Goal: Task Accomplishment & Management: Complete application form

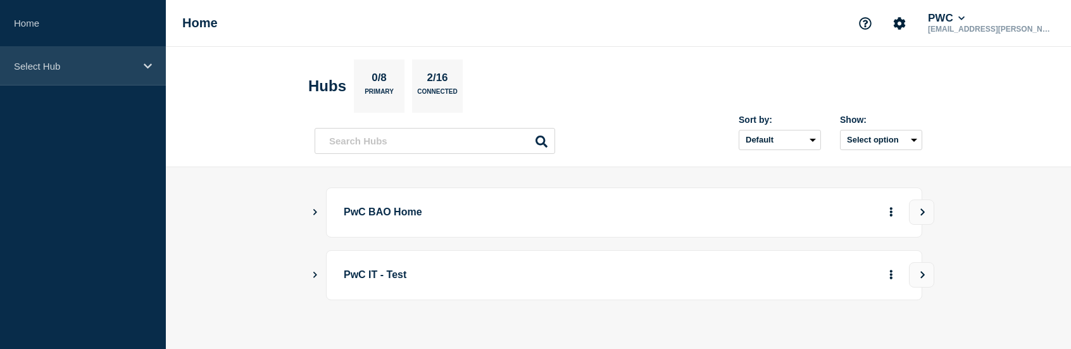
click at [45, 66] on p "Select Hub" at bounding box center [75, 66] width 122 height 11
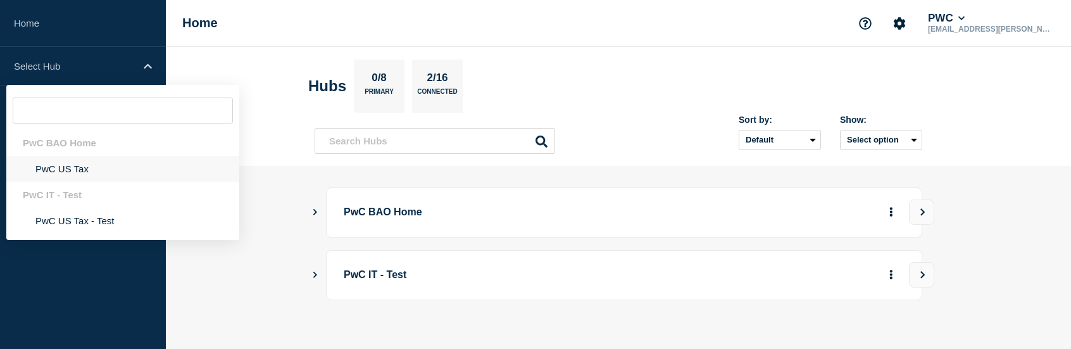
click at [75, 170] on li "PwC US Tax" at bounding box center [122, 169] width 233 height 26
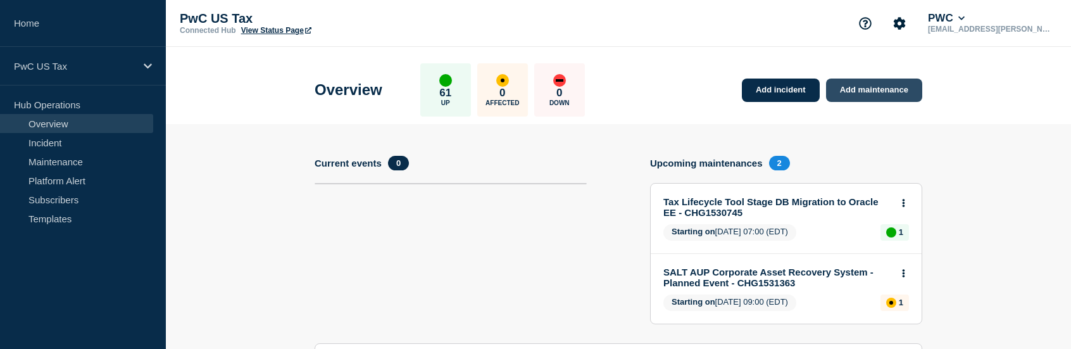
click at [861, 90] on link "Add maintenance" at bounding box center [874, 89] width 96 height 23
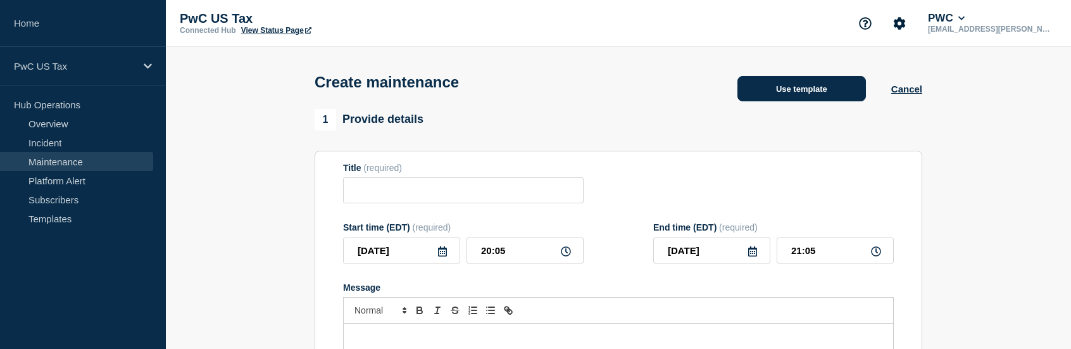
click at [839, 89] on button "Use template" at bounding box center [801, 88] width 128 height 25
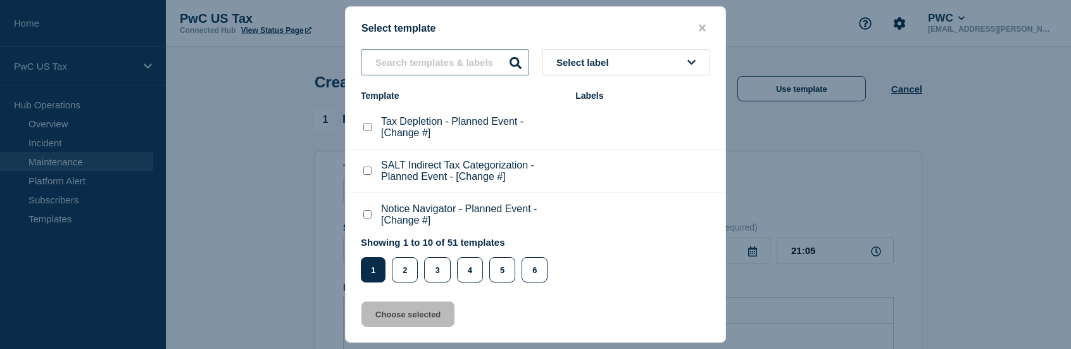
click at [446, 64] on input "text" at bounding box center [445, 62] width 168 height 26
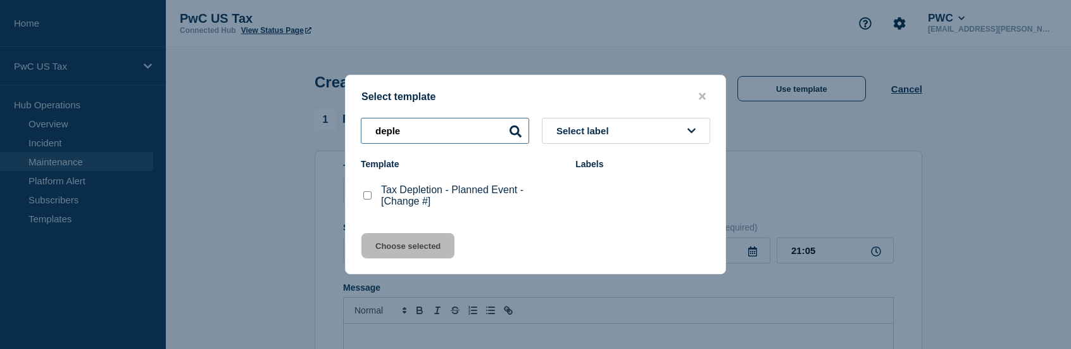
type input "deple"
click at [368, 197] on checkbox"] "Tax Depletion - Planned Event - [Change #] checkbox" at bounding box center [367, 195] width 8 height 8
checkbox checkbox"] "true"
click at [428, 250] on button "Choose selected" at bounding box center [407, 245] width 93 height 25
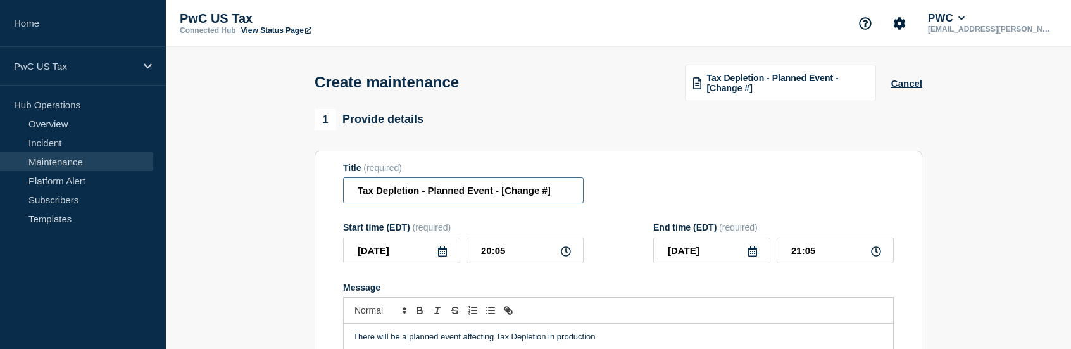
drag, startPoint x: 502, startPoint y: 194, endPoint x: 559, endPoint y: 194, distance: 57.6
click at [559, 194] on input "Tax Depletion - Planned Event - [Change #]" at bounding box center [463, 190] width 240 height 26
paste input "CHG1530316"
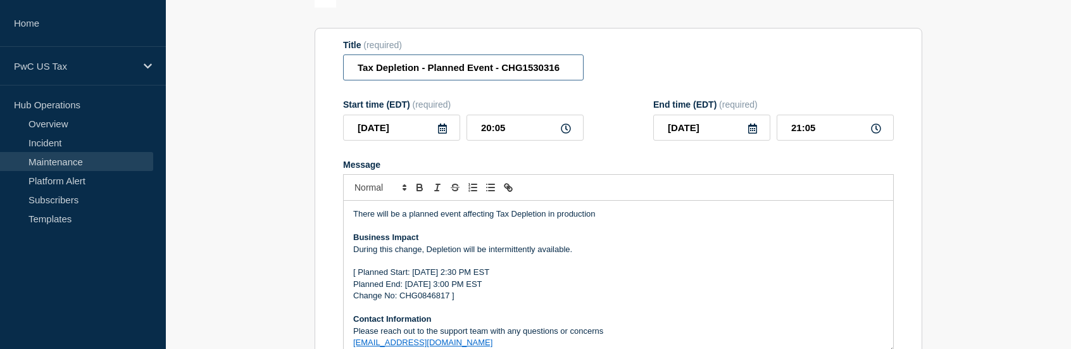
scroll to position [127, 0]
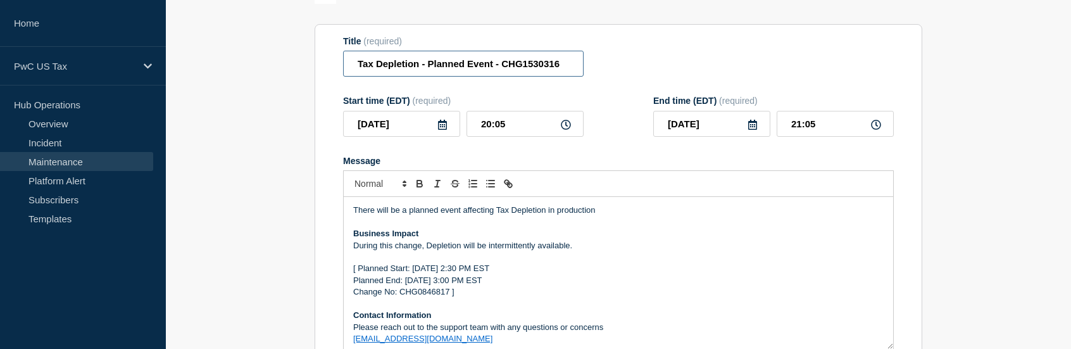
type input "Tax Depletion - Planned Event - CHG1530316"
click at [566, 130] on icon at bounding box center [566, 125] width 10 height 10
click at [528, 130] on input "20:05" at bounding box center [524, 124] width 117 height 26
click at [562, 130] on icon at bounding box center [566, 125] width 10 height 10
click at [489, 128] on input "20:05" at bounding box center [524, 124] width 117 height 26
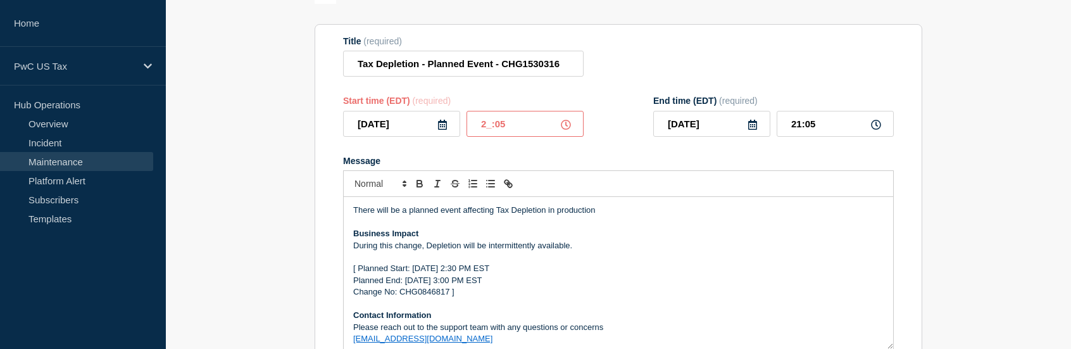
type input "21:05"
type input "22:05"
click at [520, 132] on input "21:05" at bounding box center [524, 124] width 117 height 26
type input "21:00"
type input "22:00"
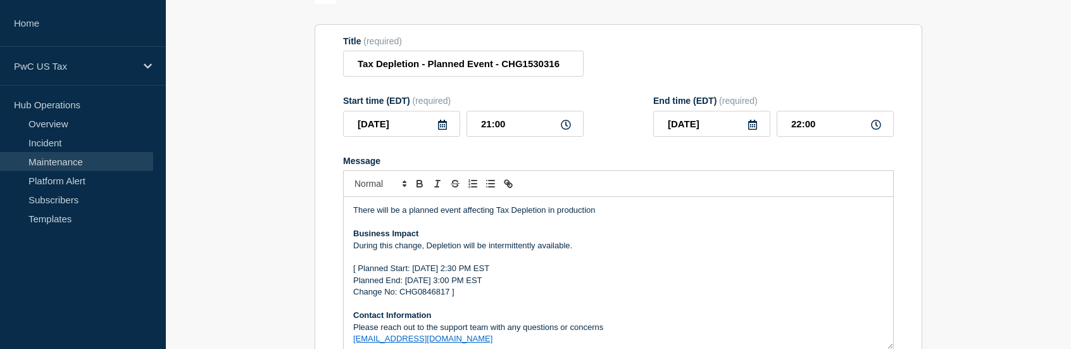
click at [754, 127] on icon at bounding box center [752, 125] width 9 height 10
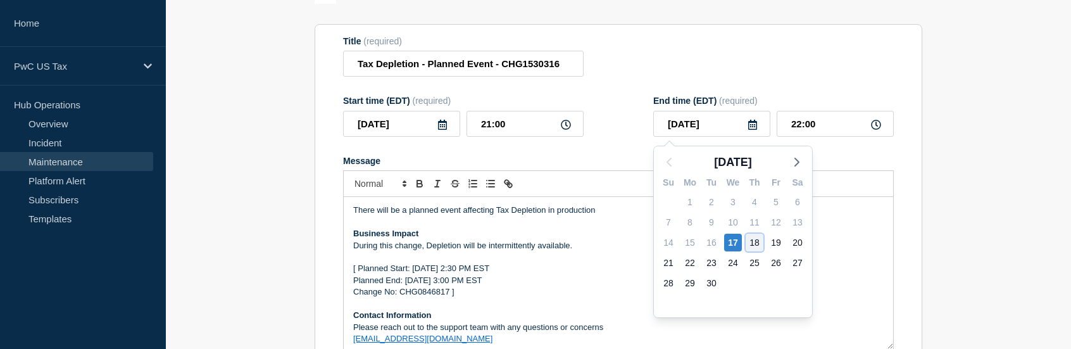
click at [752, 241] on div "18" at bounding box center [754, 243] width 18 height 18
type input "[DATE]"
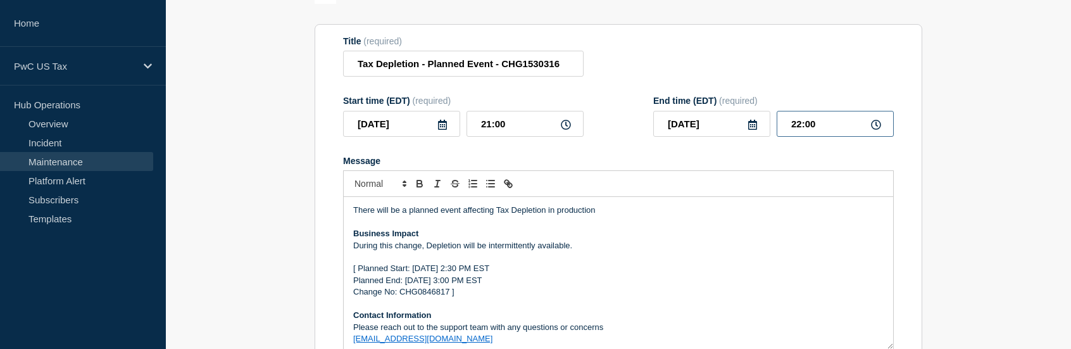
click at [797, 129] on input "22:00" at bounding box center [834, 124] width 117 height 26
click at [801, 127] on input "02:00" at bounding box center [834, 124] width 117 height 26
type input "01:00"
click at [630, 251] on p "During this change, Depletion will be intermittently available." at bounding box center [618, 245] width 530 height 11
click at [357, 270] on p "[ Planned Start: [DATE] 2:30 PM EST" at bounding box center [618, 268] width 530 height 11
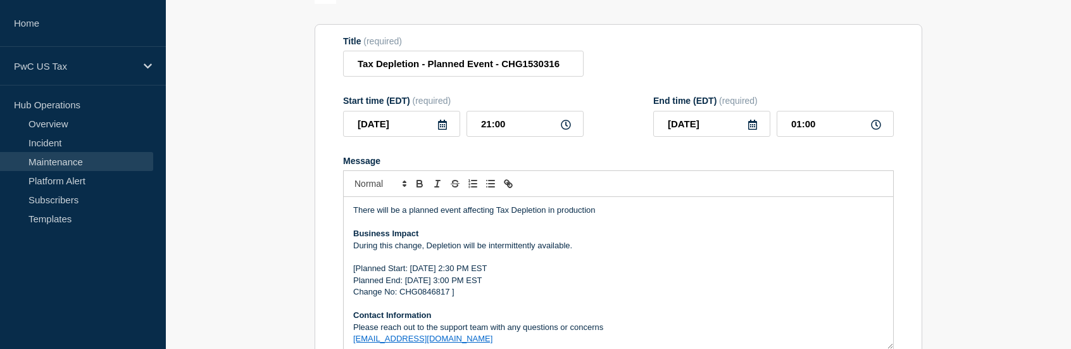
click at [462, 296] on p "Change No: CHG0846817 ]" at bounding box center [618, 291] width 530 height 11
click at [520, 68] on input "Tax Depletion - Planned Event - CHG1530316" at bounding box center [463, 64] width 240 height 26
click at [436, 293] on p "Change No: CHG0846817" at bounding box center [618, 291] width 530 height 11
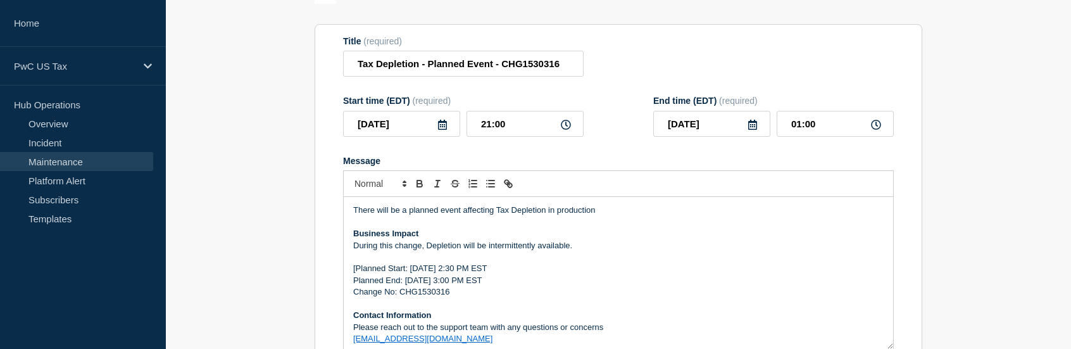
drag, startPoint x: 410, startPoint y: 271, endPoint x: 518, endPoint y: 274, distance: 108.3
click at [518, 274] on p "[Planned Start: [DATE] 2:30 PM EST" at bounding box center [618, 268] width 530 height 11
click at [490, 270] on p "[Planned Start: [DATE] 9:00 pm EST" at bounding box center [618, 268] width 530 height 11
click at [355, 270] on p "[Planned Start: [DATE] 9:00 pm EDT" at bounding box center [618, 268] width 530 height 11
click at [355, 282] on p "Planned End: [DATE] 3:00 PM EST" at bounding box center [618, 280] width 530 height 11
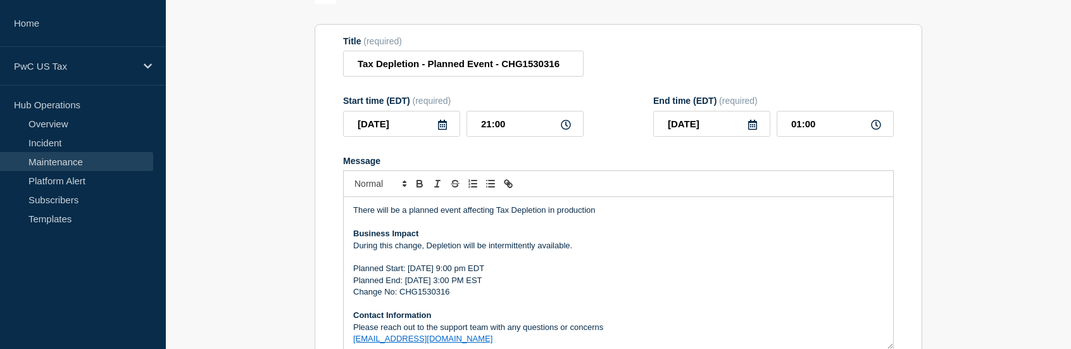
click at [356, 292] on p "Change No: CHG1530316" at bounding box center [618, 291] width 530 height 11
drag, startPoint x: 406, startPoint y: 273, endPoint x: 496, endPoint y: 269, distance: 90.0
click at [496, 269] on p "Planned Start: [DATE] 9:00 pm EDT" at bounding box center [618, 268] width 530 height 11
copy p "[DATE] 9:00 pm EDT"
click at [406, 283] on p "Planned End: [DATE] 3:00 PM EST" at bounding box center [618, 280] width 530 height 11
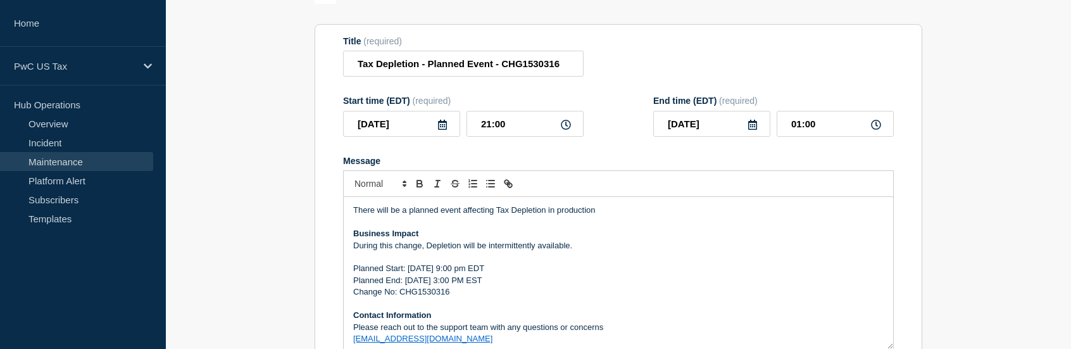
drag, startPoint x: 405, startPoint y: 282, endPoint x: 534, endPoint y: 283, distance: 129.1
click at [534, 283] on p "Planned End: [DATE] 3:00 PM EST" at bounding box center [618, 280] width 530 height 11
click at [418, 281] on p "Planned End: [DATE] 9:00 pm EDT" at bounding box center [618, 280] width 530 height 11
click at [446, 284] on p "Planned End: [DATE] 9:00 pm EDT" at bounding box center [618, 280] width 530 height 11
click at [465, 284] on p "Planned End: [DATE] 1:00 pm EDT" at bounding box center [618, 280] width 530 height 11
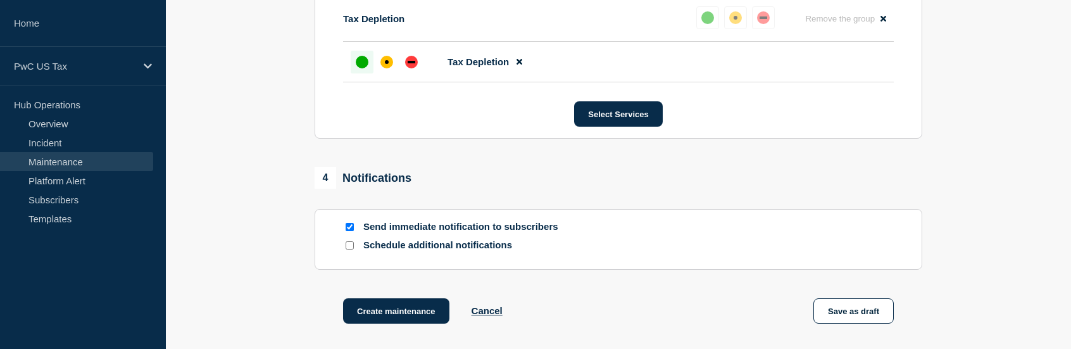
scroll to position [694, 0]
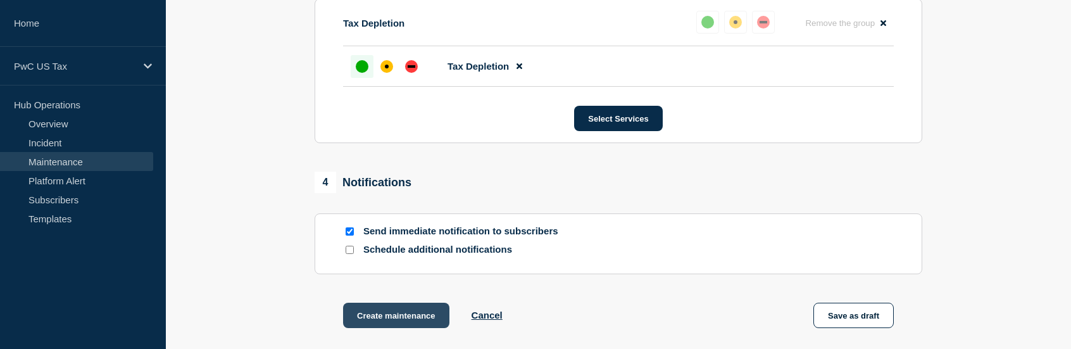
click at [392, 318] on button "Create maintenance" at bounding box center [396, 314] width 106 height 25
